Goal: Task Accomplishment & Management: Manage account settings

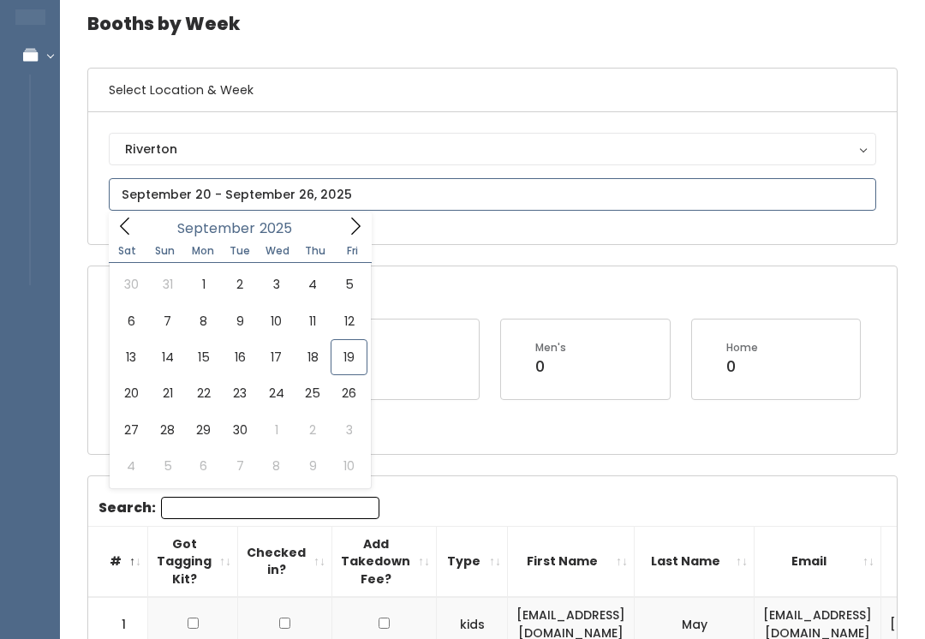
scroll to position [72, 0]
type input "[DATE] to [DATE]"
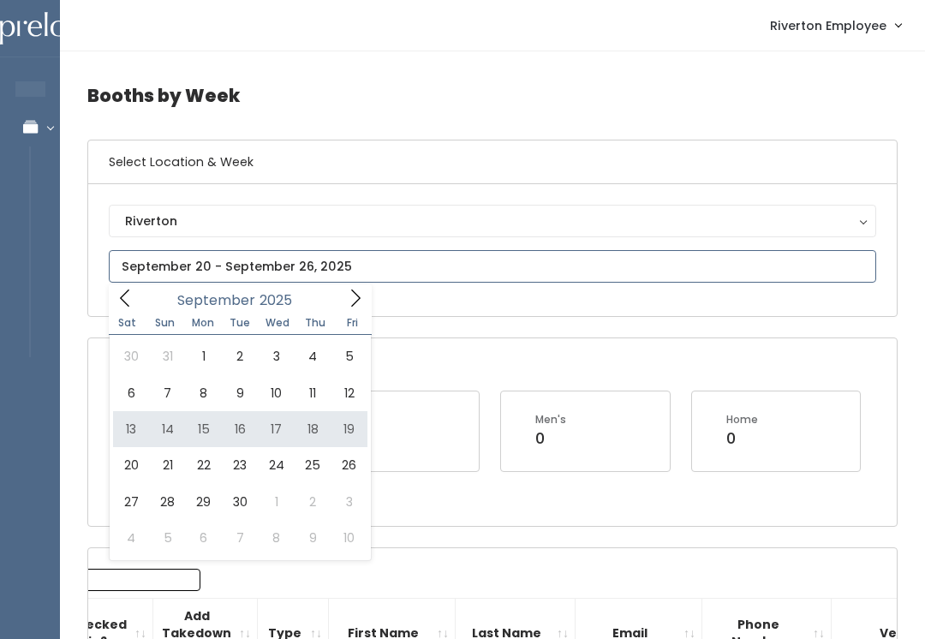
type input "[DATE] to [DATE]"
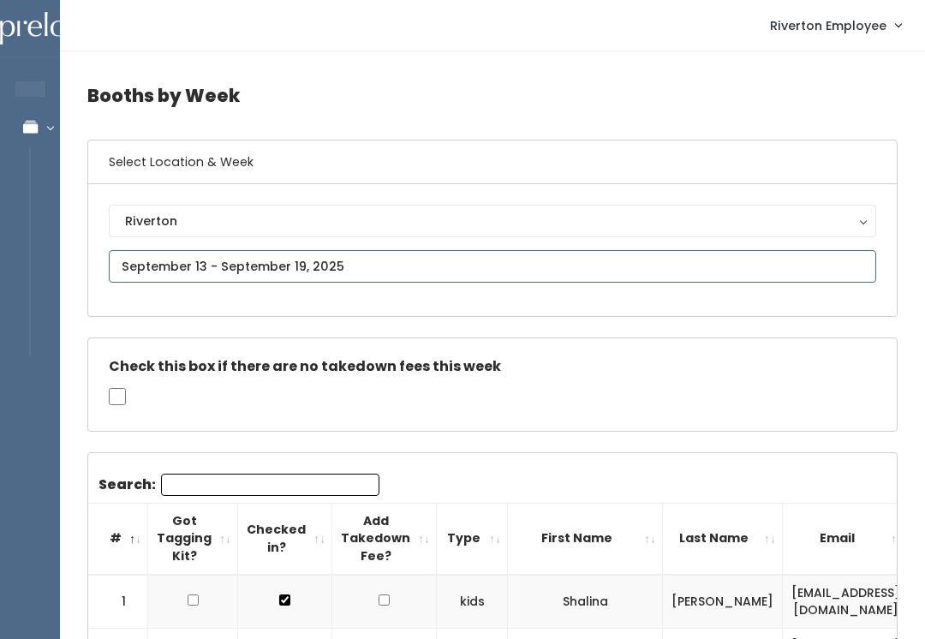
click at [381, 271] on input "text" at bounding box center [493, 266] width 768 height 33
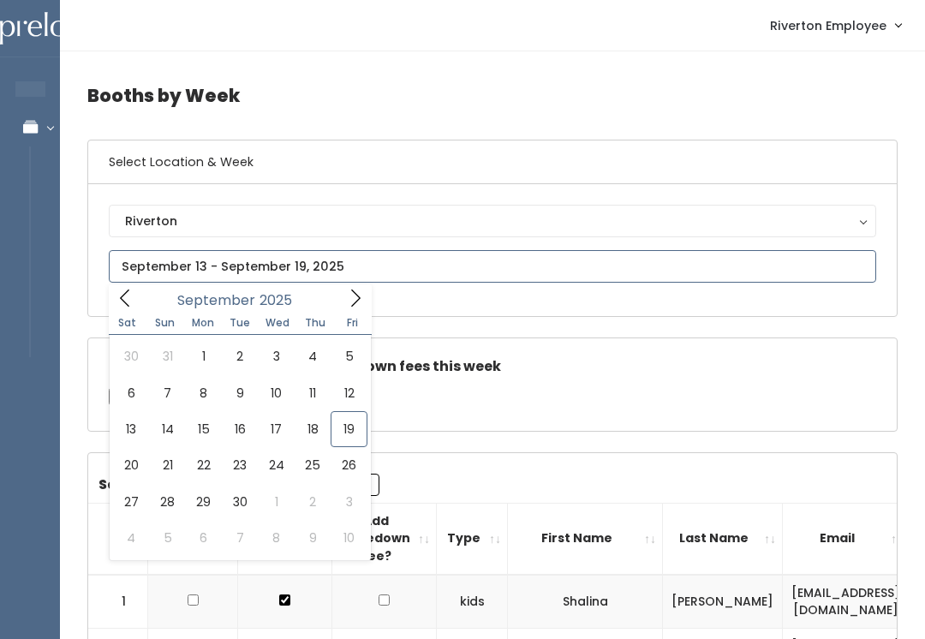
type input "September 20 to September 26"
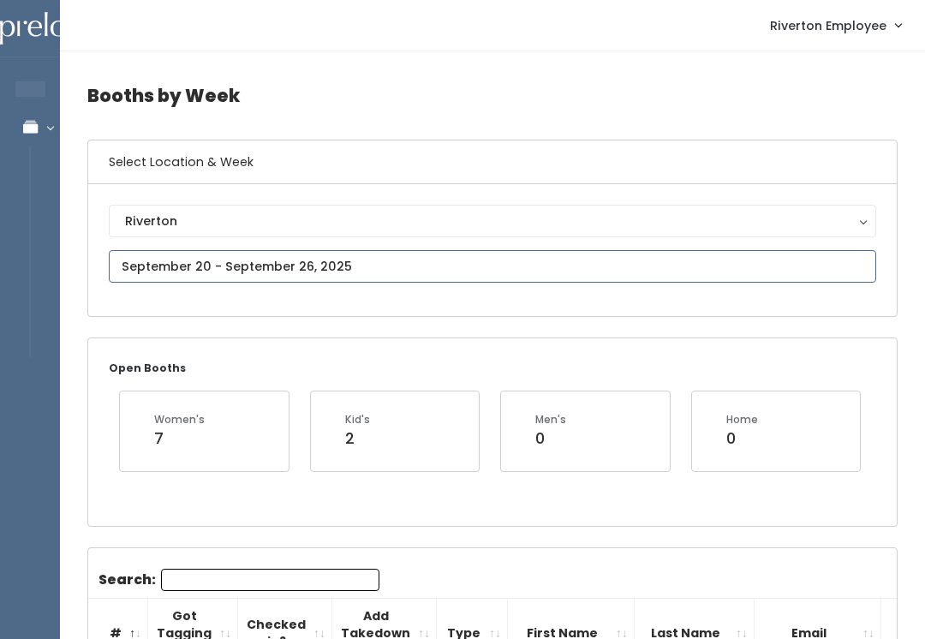
click at [261, 267] on input "text" at bounding box center [493, 266] width 768 height 33
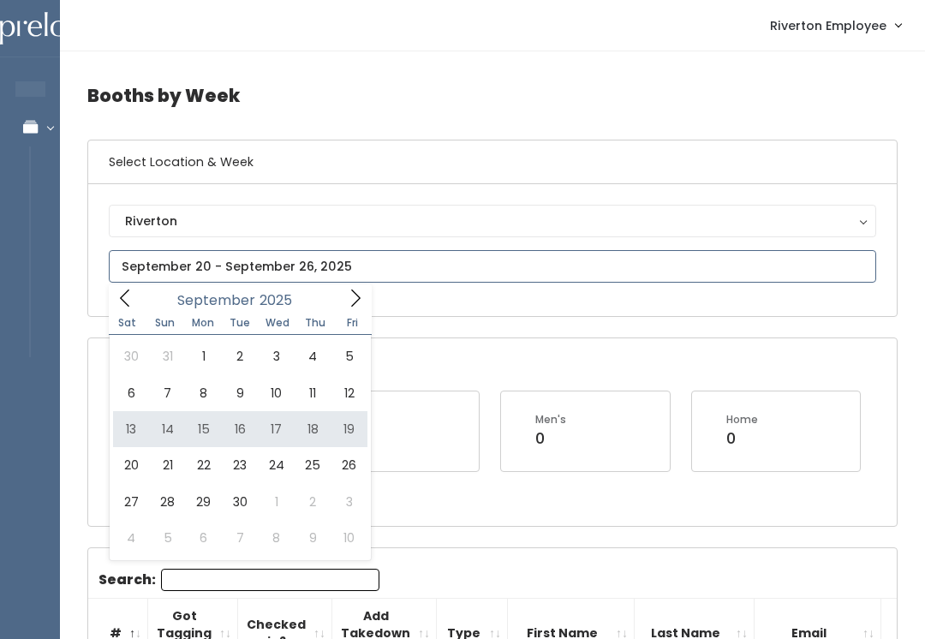
type input "[DATE] to [DATE]"
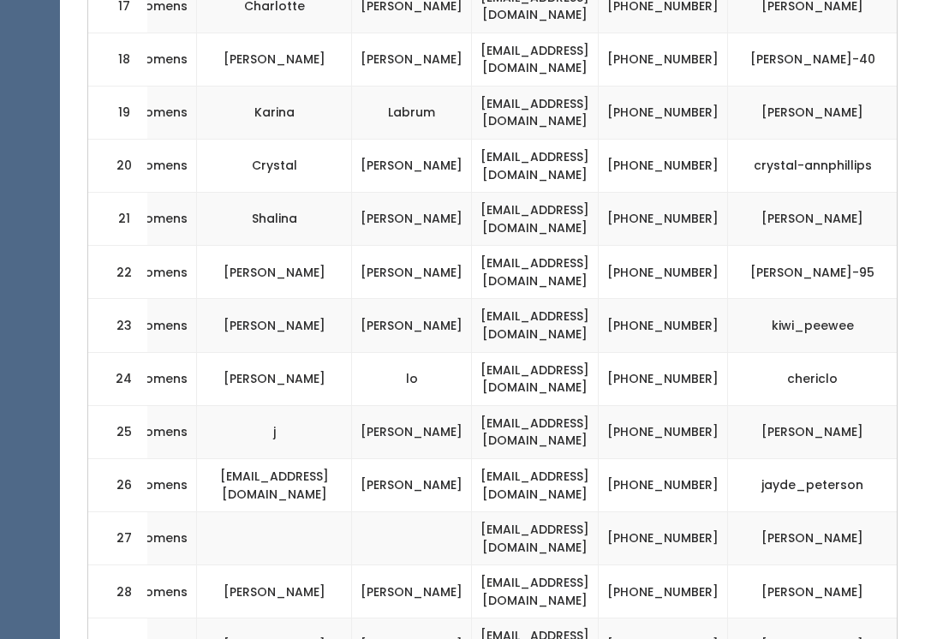
scroll to position [0, 310]
